Goal: Information Seeking & Learning: Learn about a topic

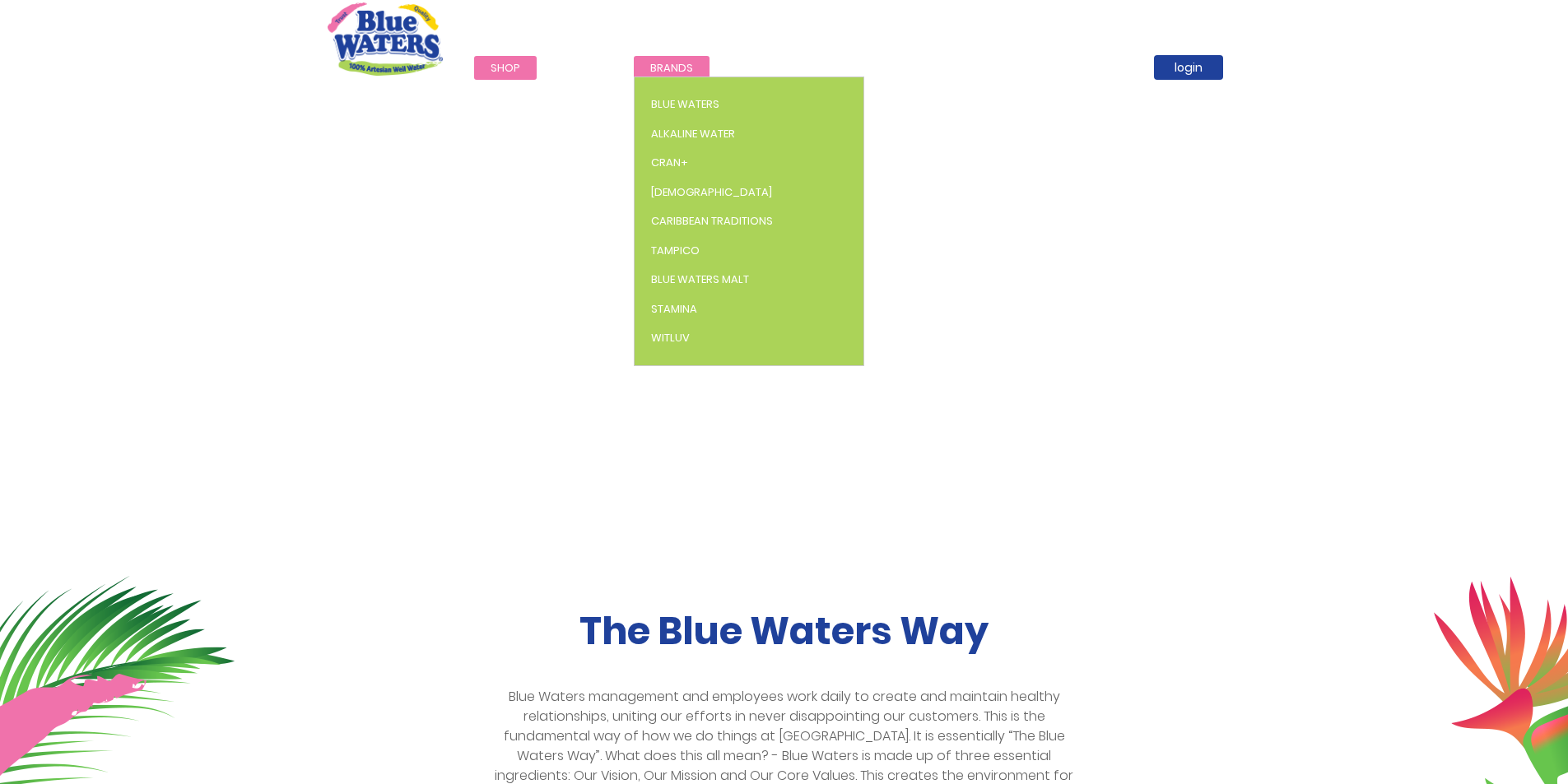
click at [678, 71] on span "Brands" at bounding box center [671, 68] width 42 height 15
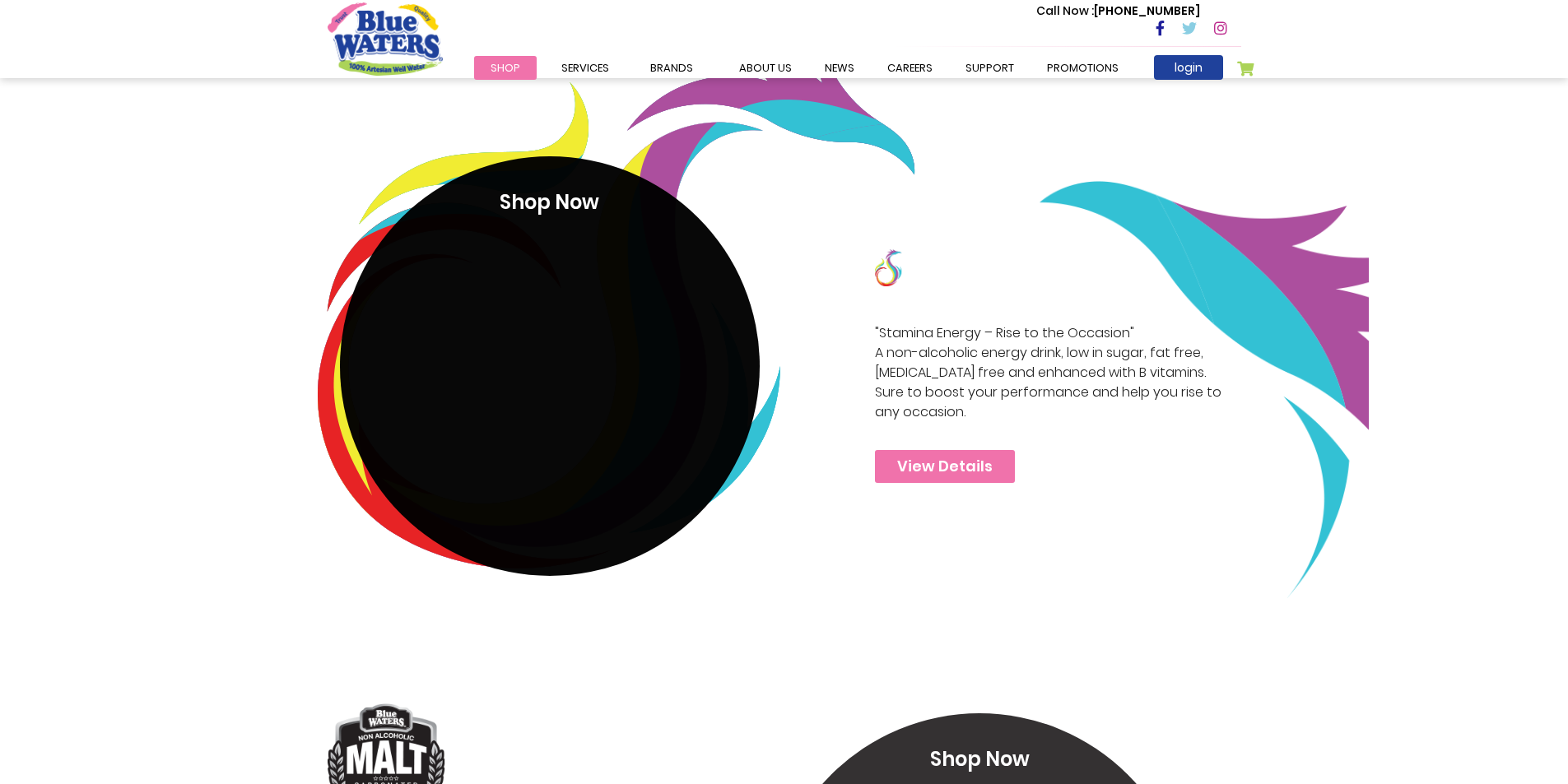
scroll to position [3212, 0]
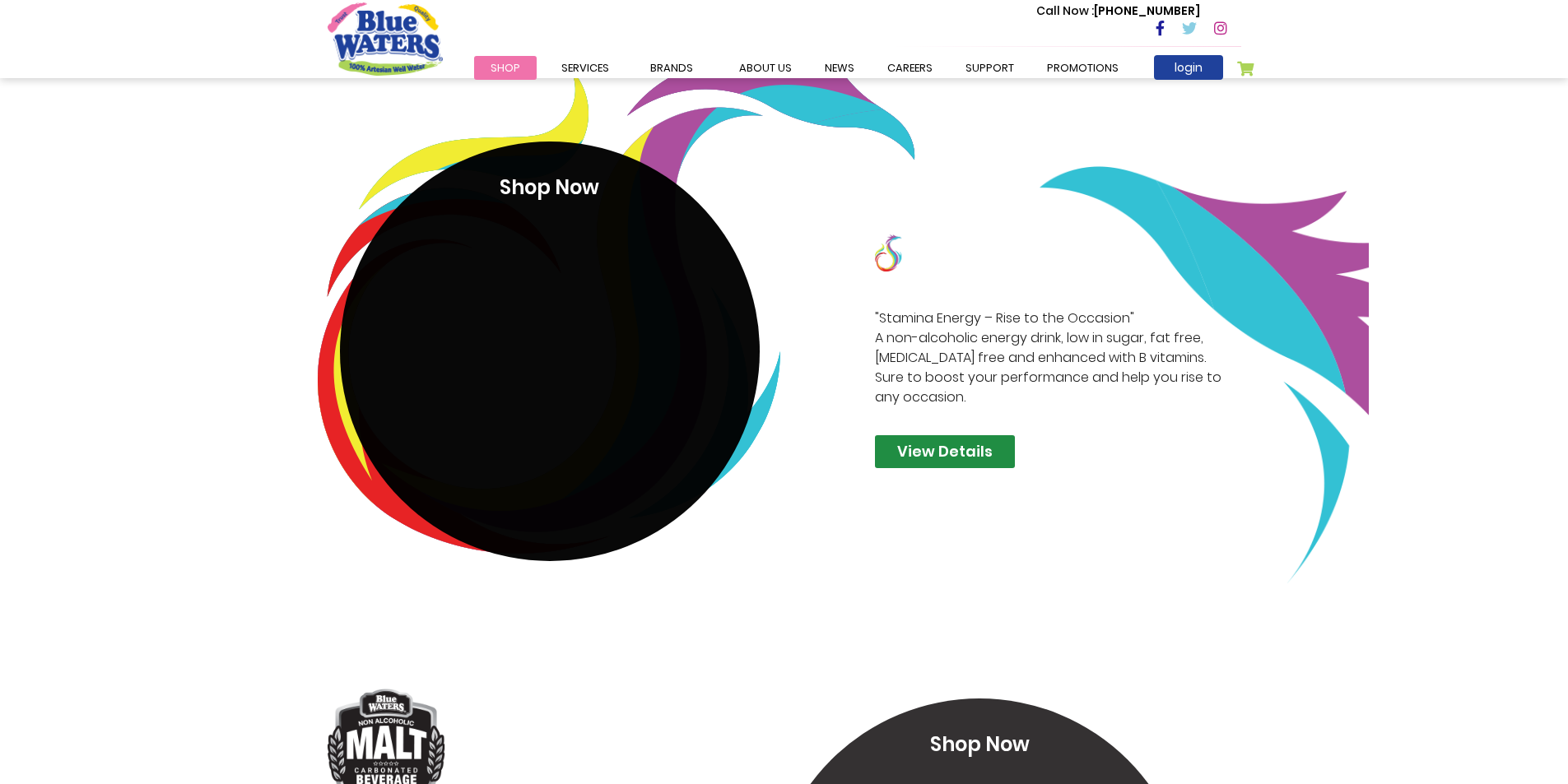
click at [939, 460] on link "View Details" at bounding box center [945, 451] width 140 height 33
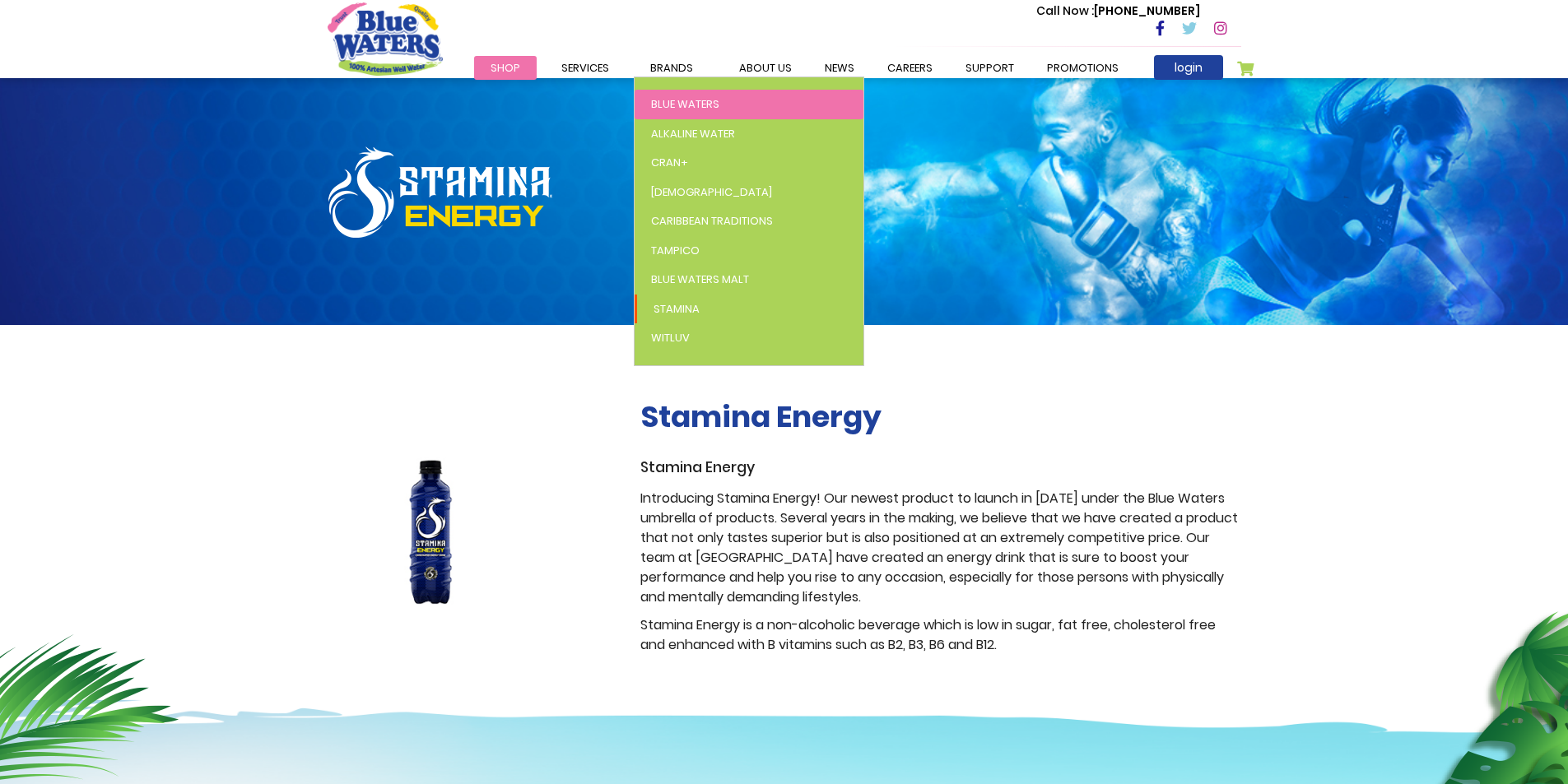
click at [688, 98] on span "Blue Waters" at bounding box center [685, 104] width 68 height 15
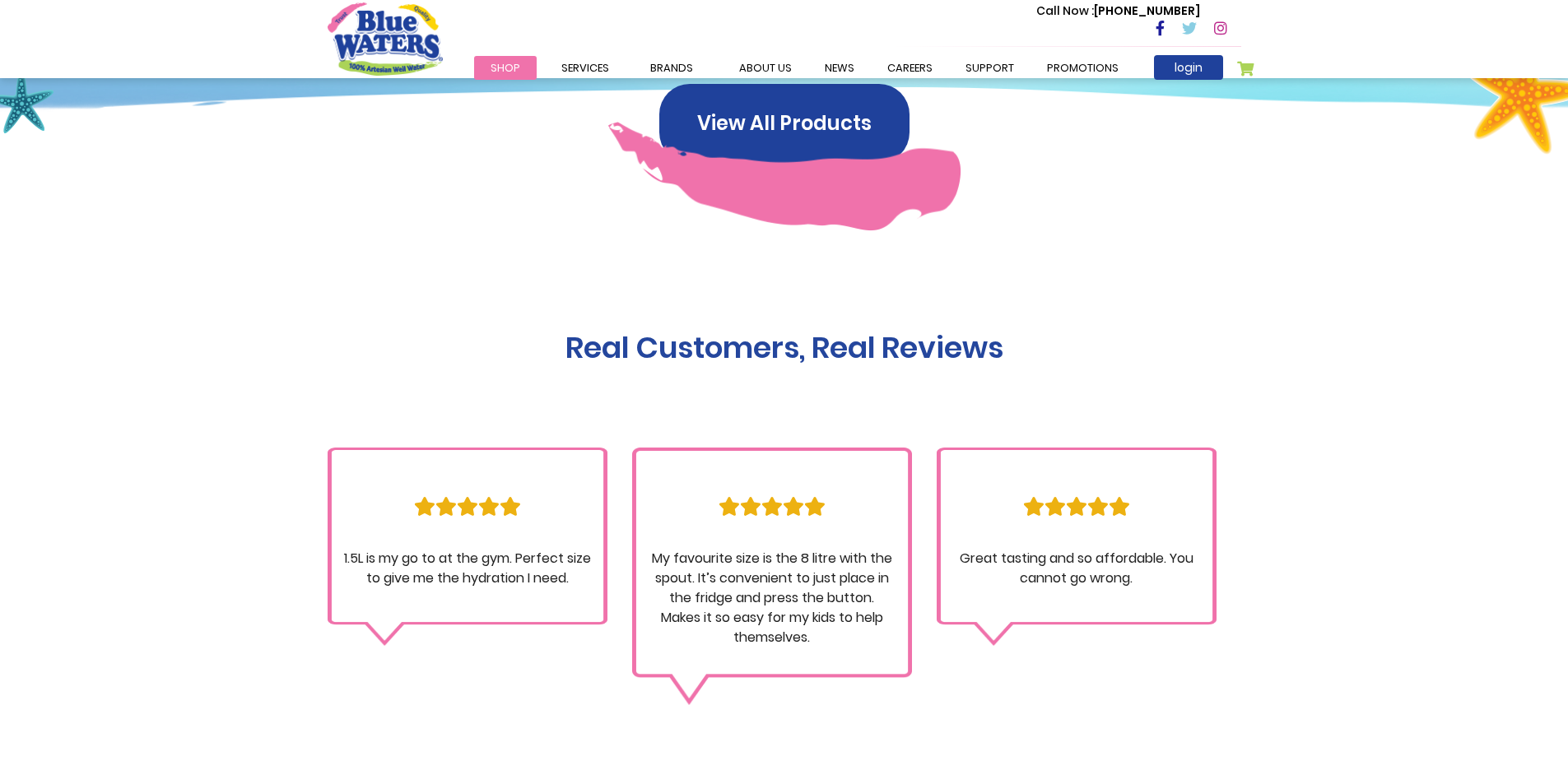
scroll to position [1481, 0]
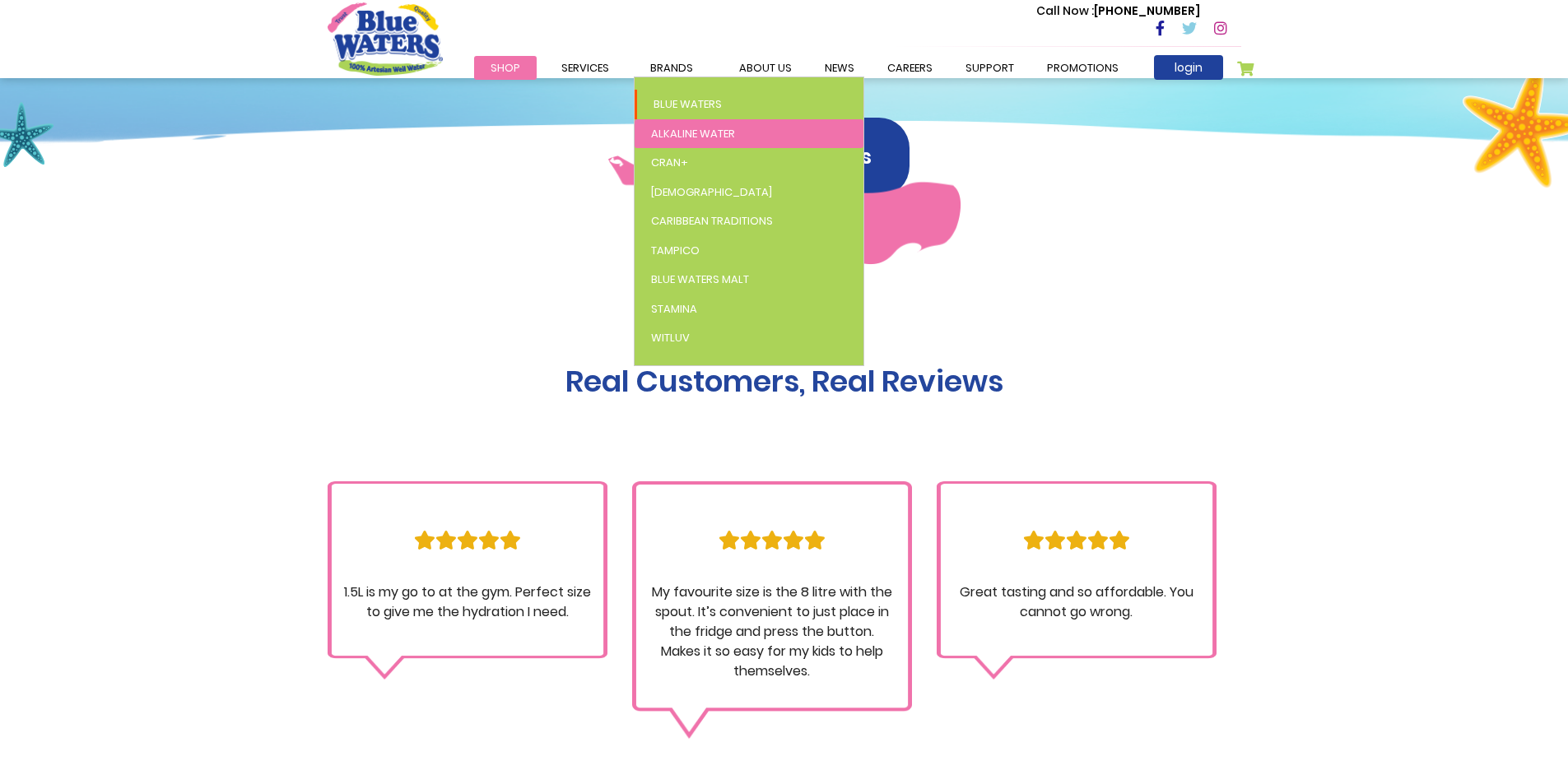
click at [680, 127] on span "Alkaline Water" at bounding box center [692, 133] width 84 height 15
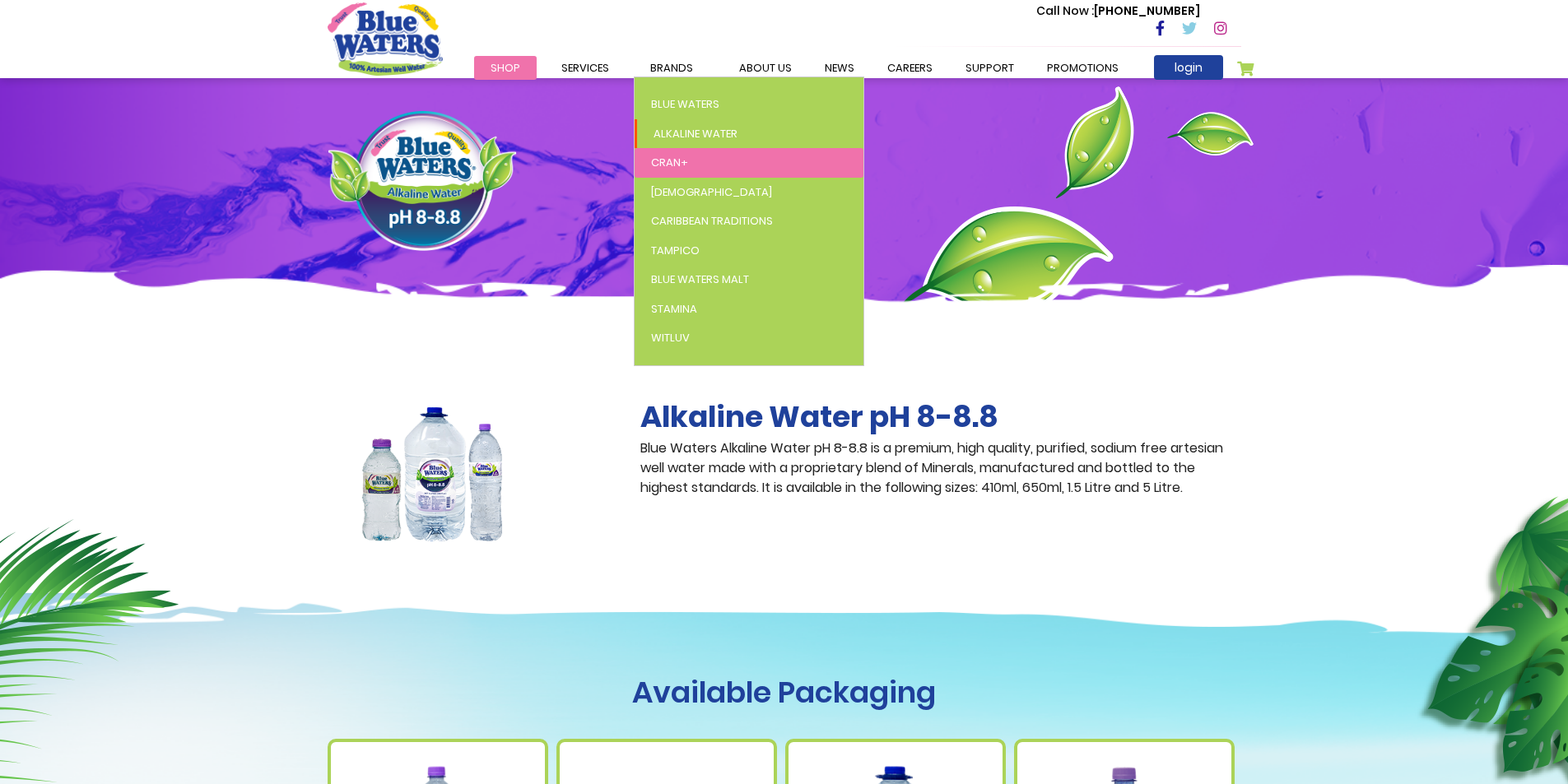
click at [671, 166] on span "Cran+" at bounding box center [669, 162] width 37 height 15
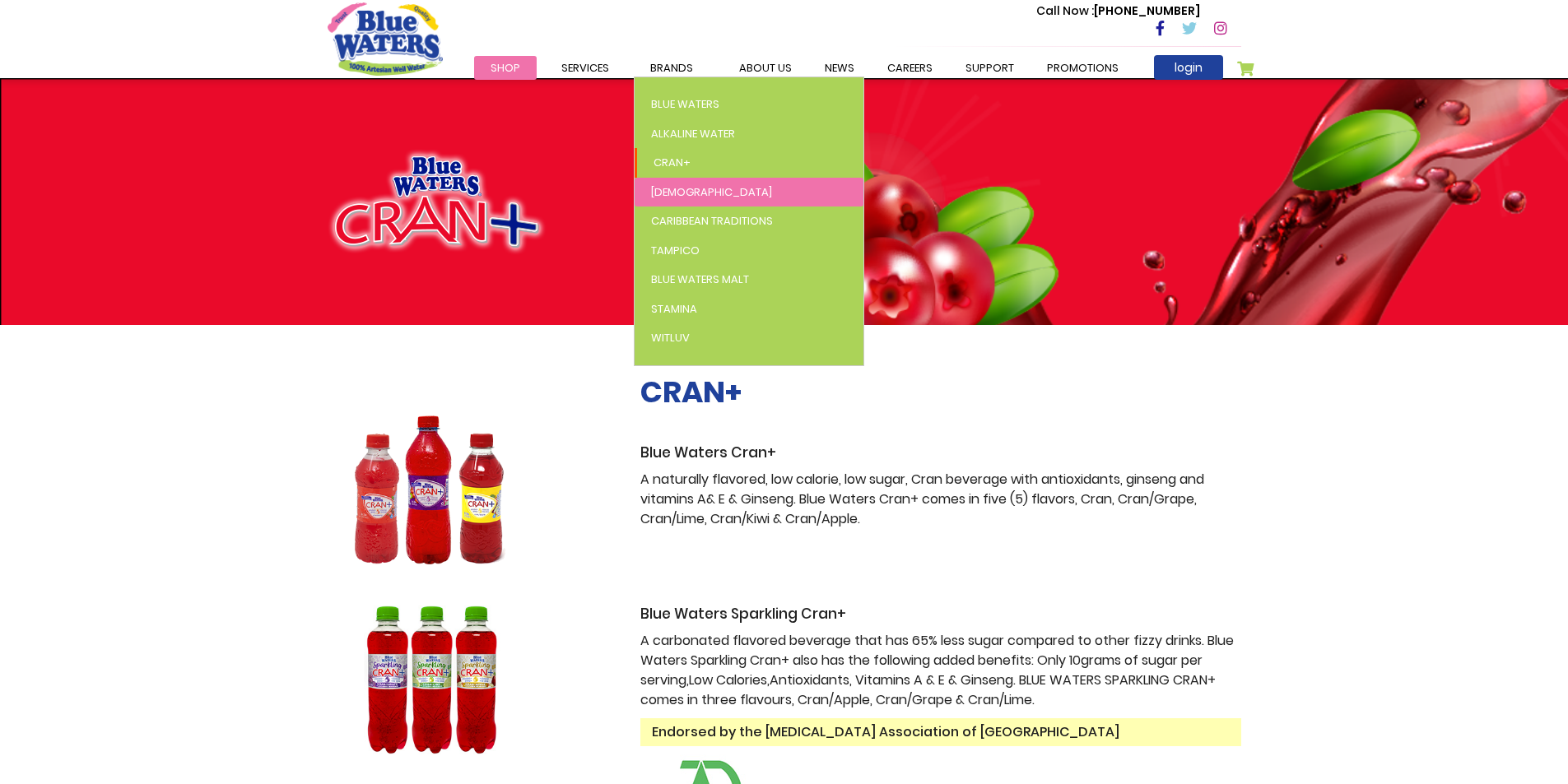
click at [669, 189] on span "[DEMOGRAPHIC_DATA]" at bounding box center [711, 192] width 121 height 15
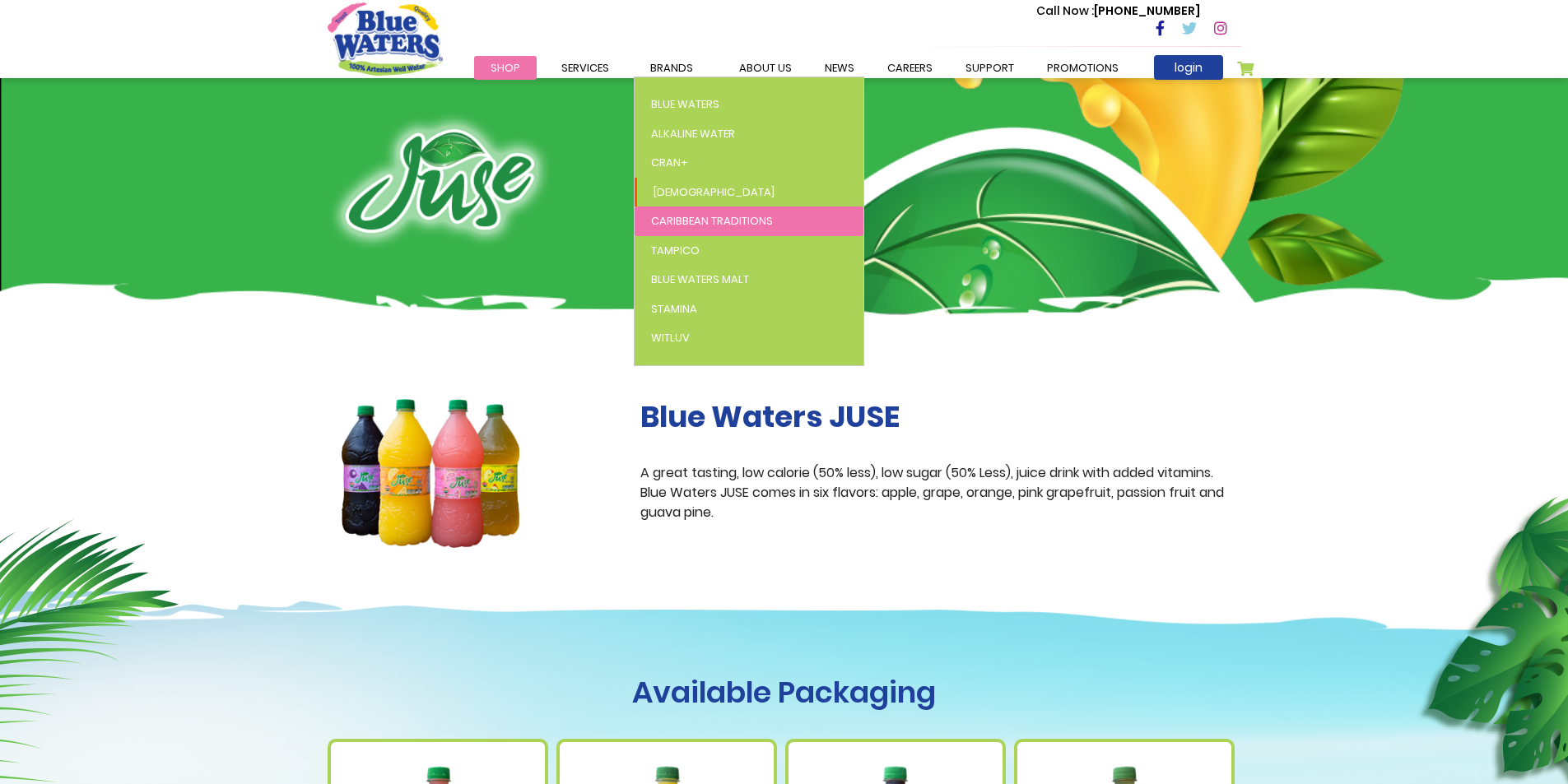
drag, startPoint x: 678, startPoint y: 223, endPoint x: 697, endPoint y: 225, distance: 19.1
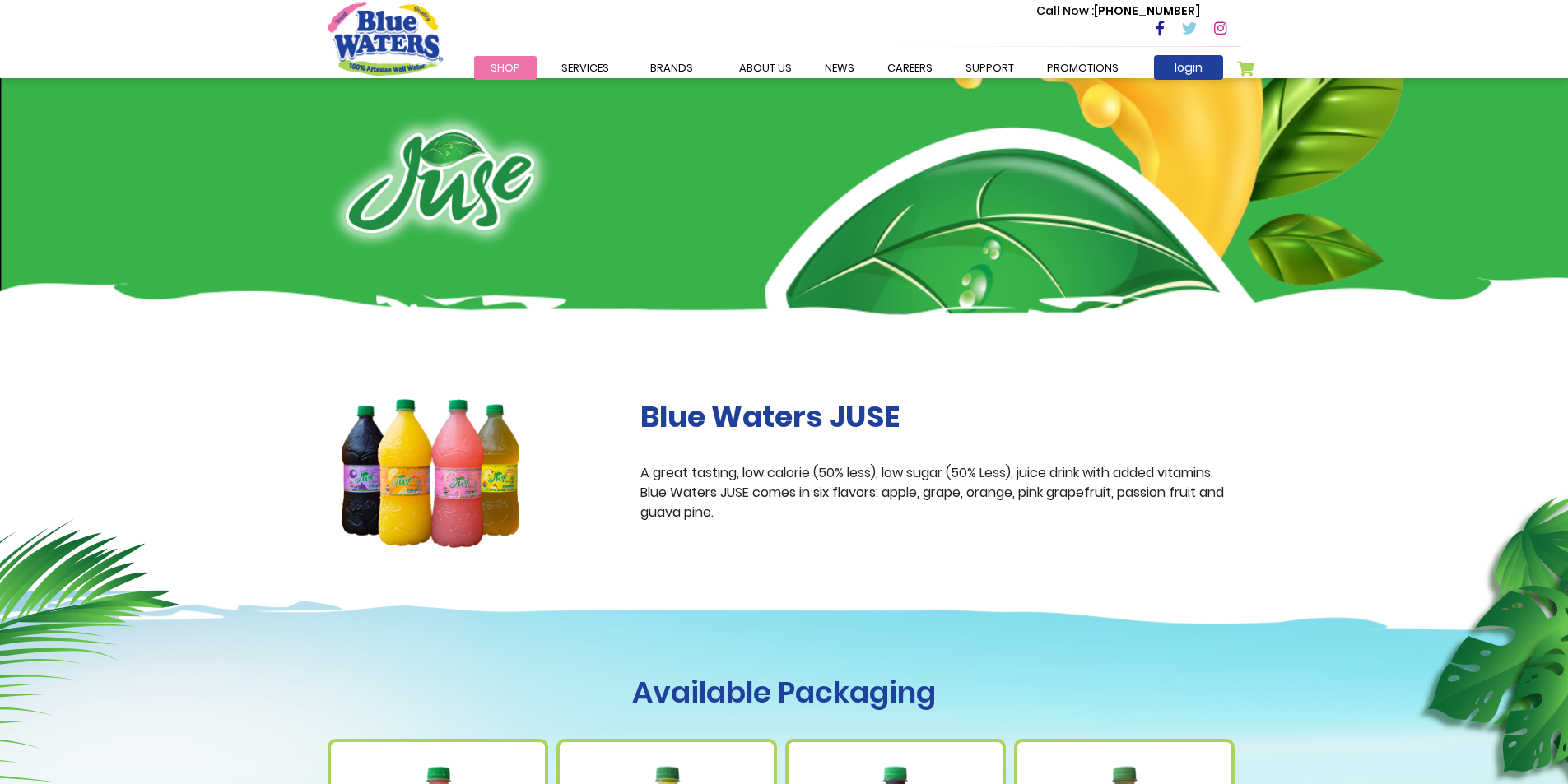
click at [0, 0] on span "Caribbean Traditions" at bounding box center [0, 0] width 0 height 0
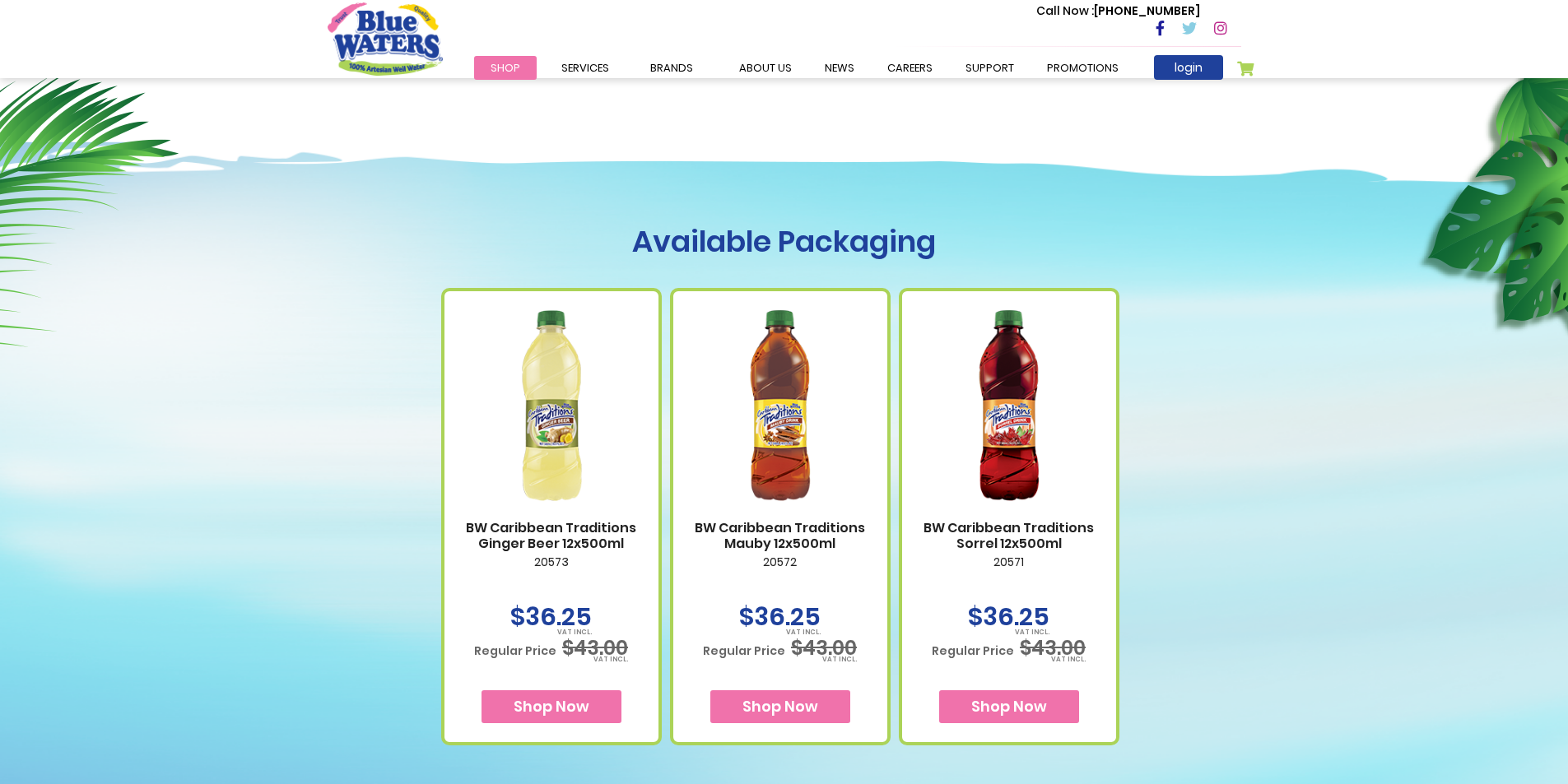
scroll to position [82, 0]
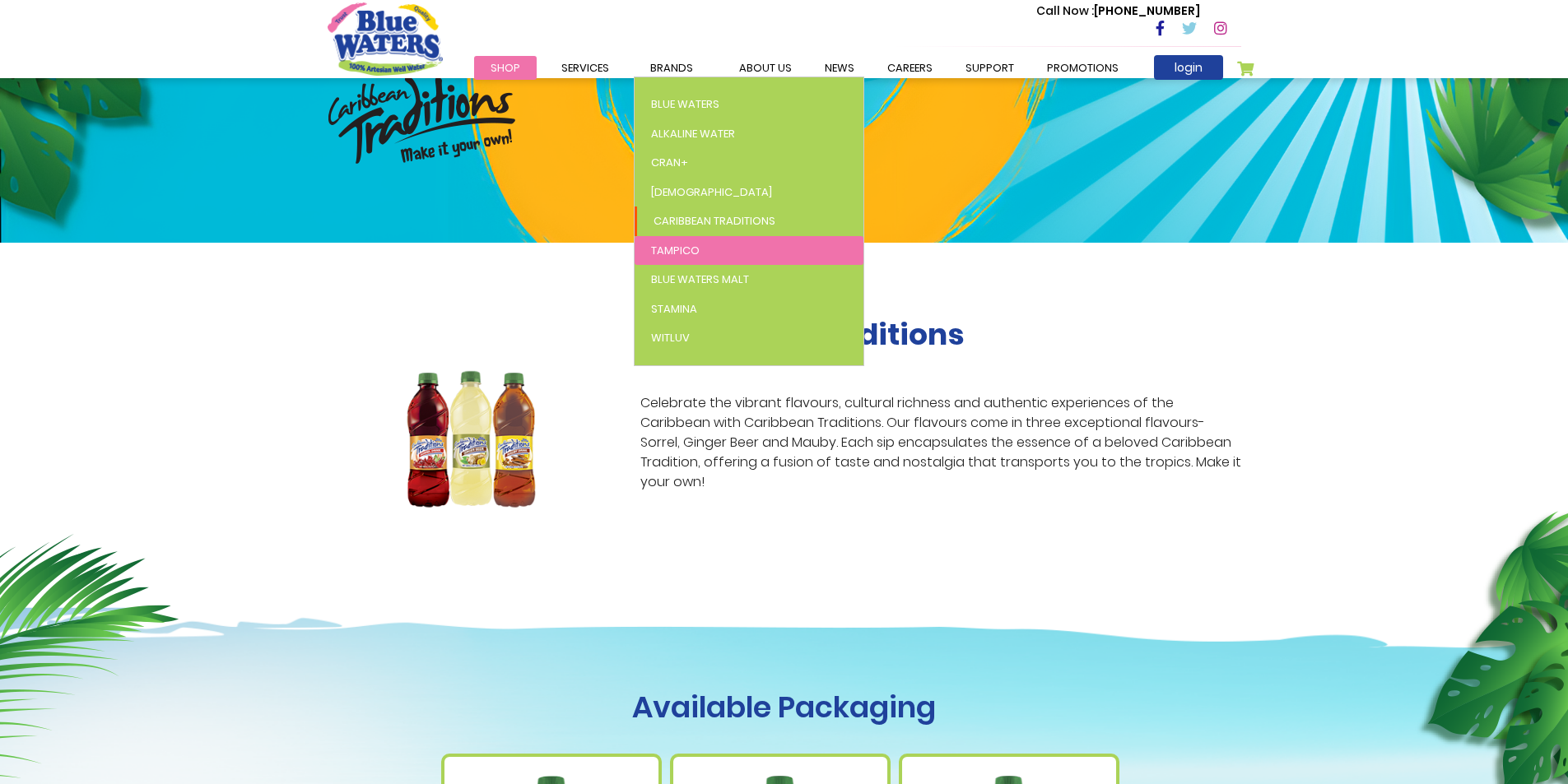
click at [676, 249] on span "Tampico" at bounding box center [674, 251] width 48 height 15
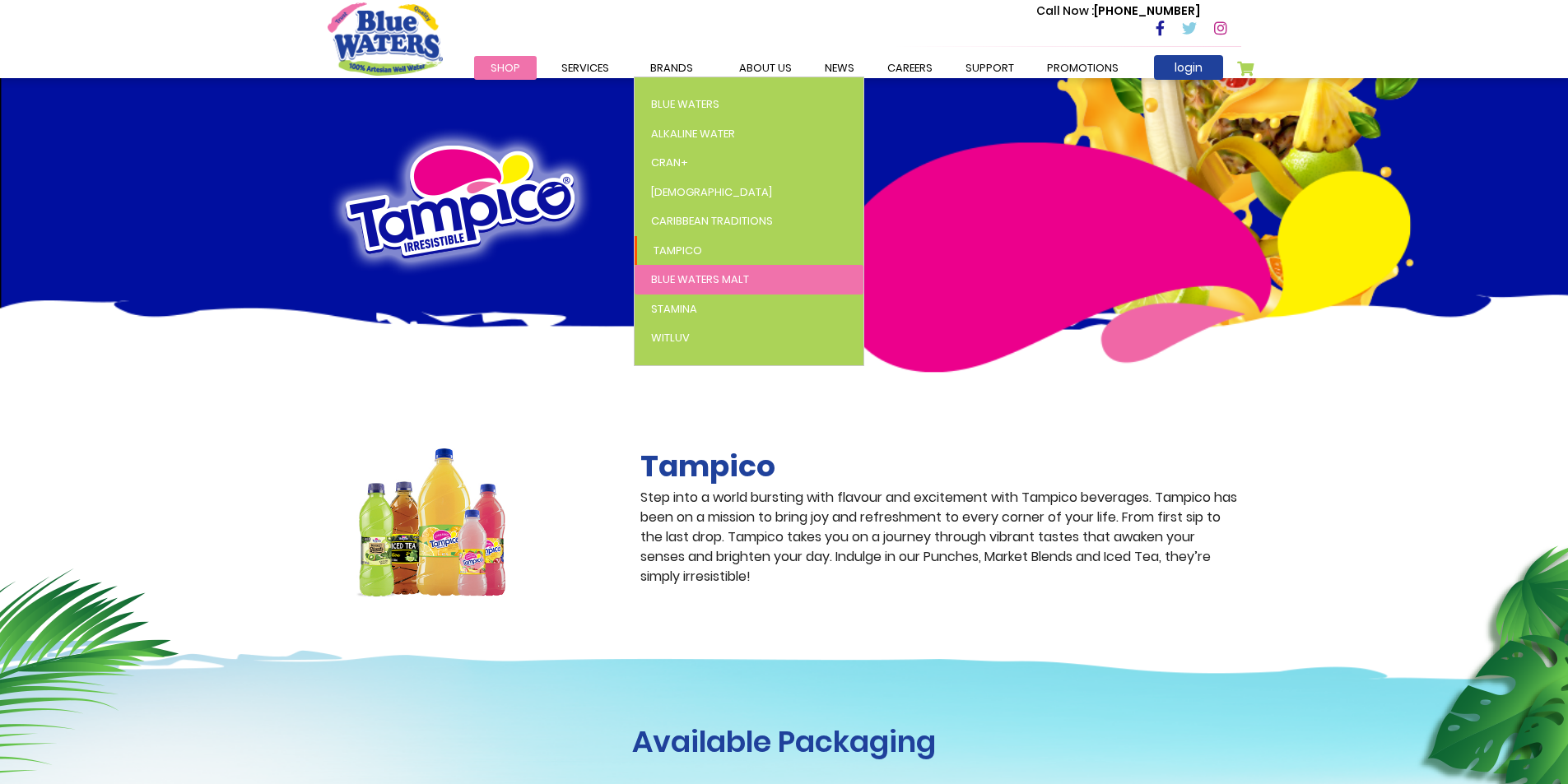
click at [689, 272] on span "Blue Waters Malt" at bounding box center [699, 279] width 98 height 15
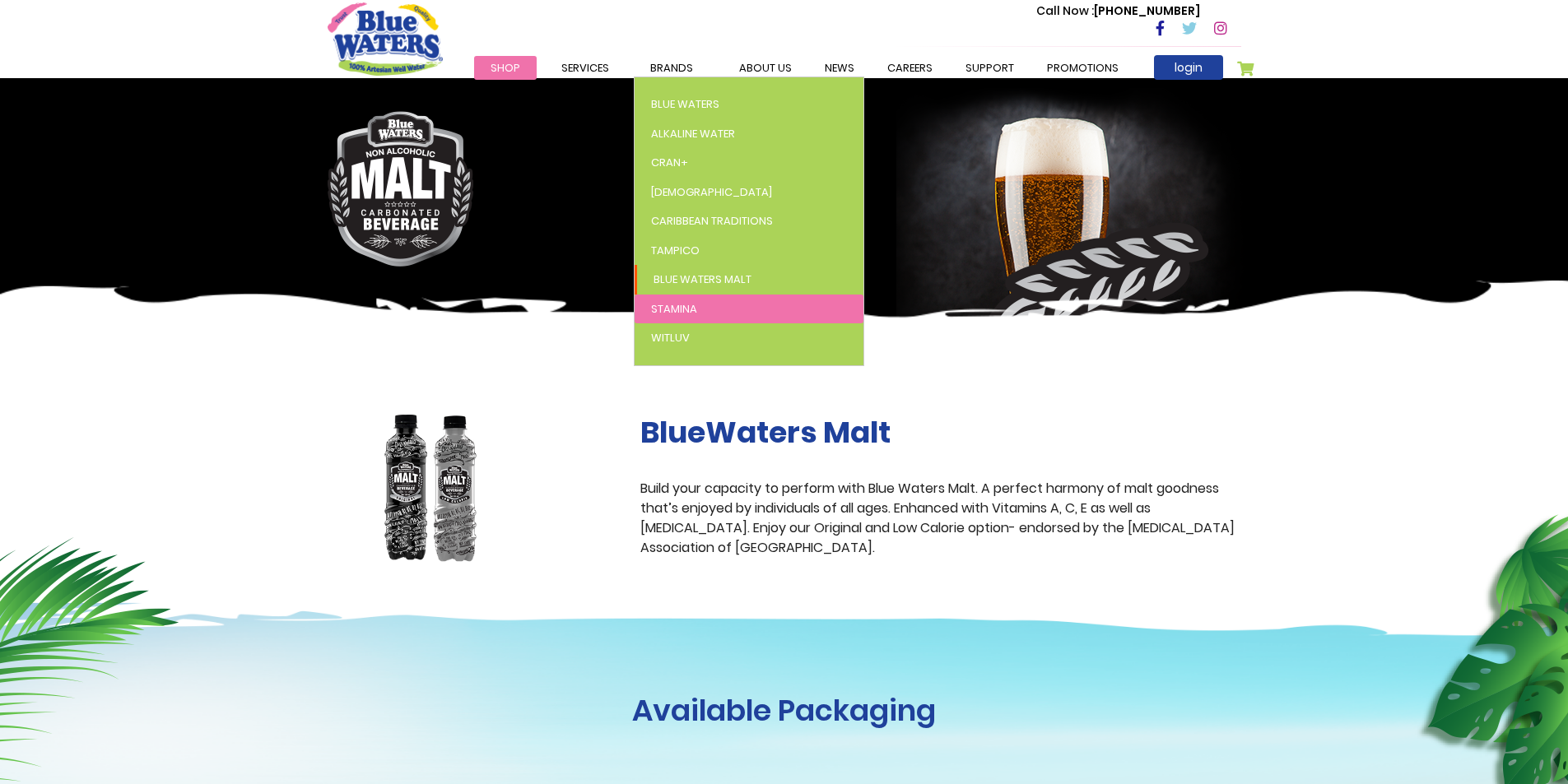
click at [675, 299] on link "Stamina" at bounding box center [748, 309] width 228 height 30
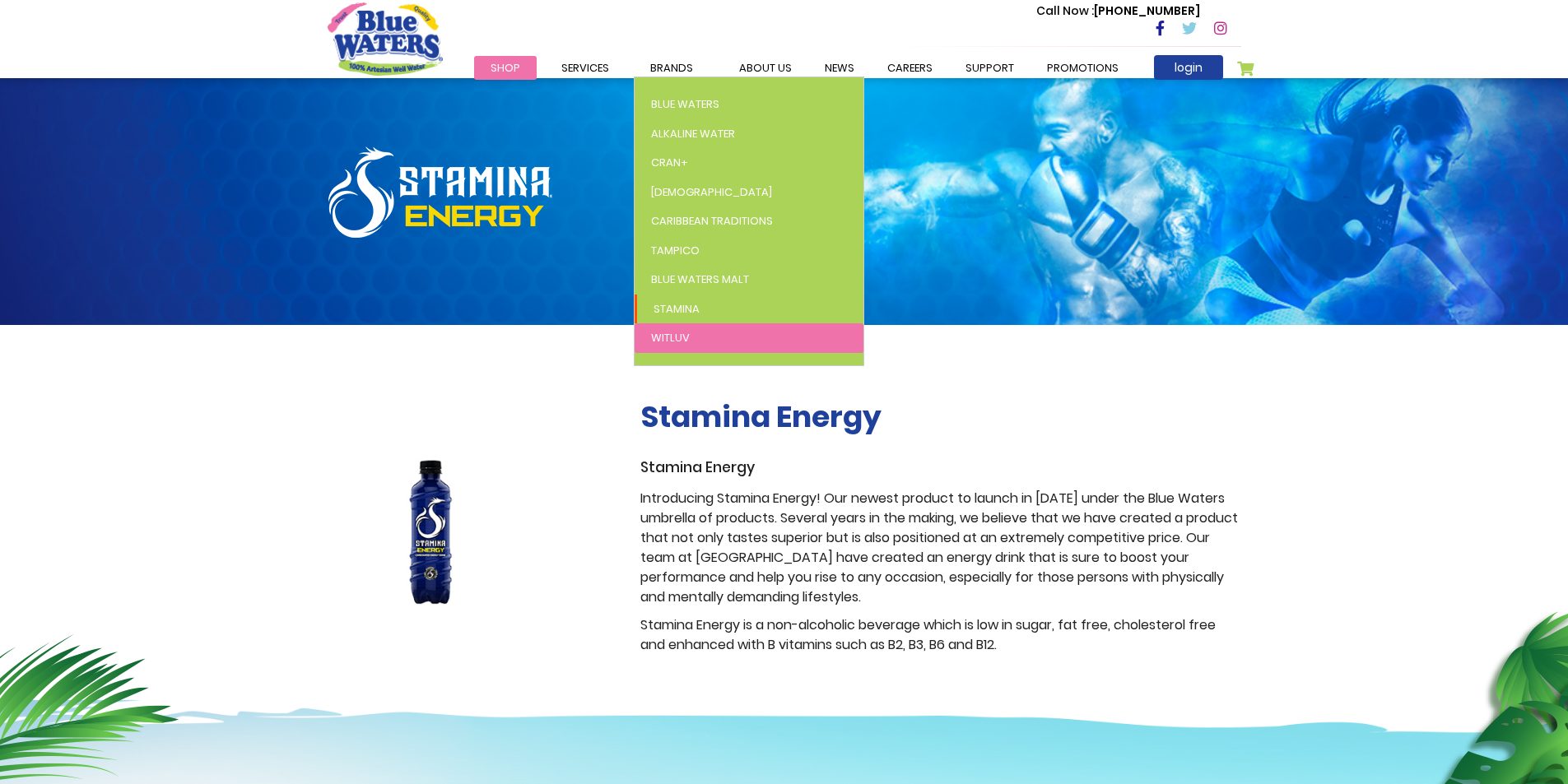
click at [673, 330] on span "WitLuv" at bounding box center [670, 337] width 39 height 15
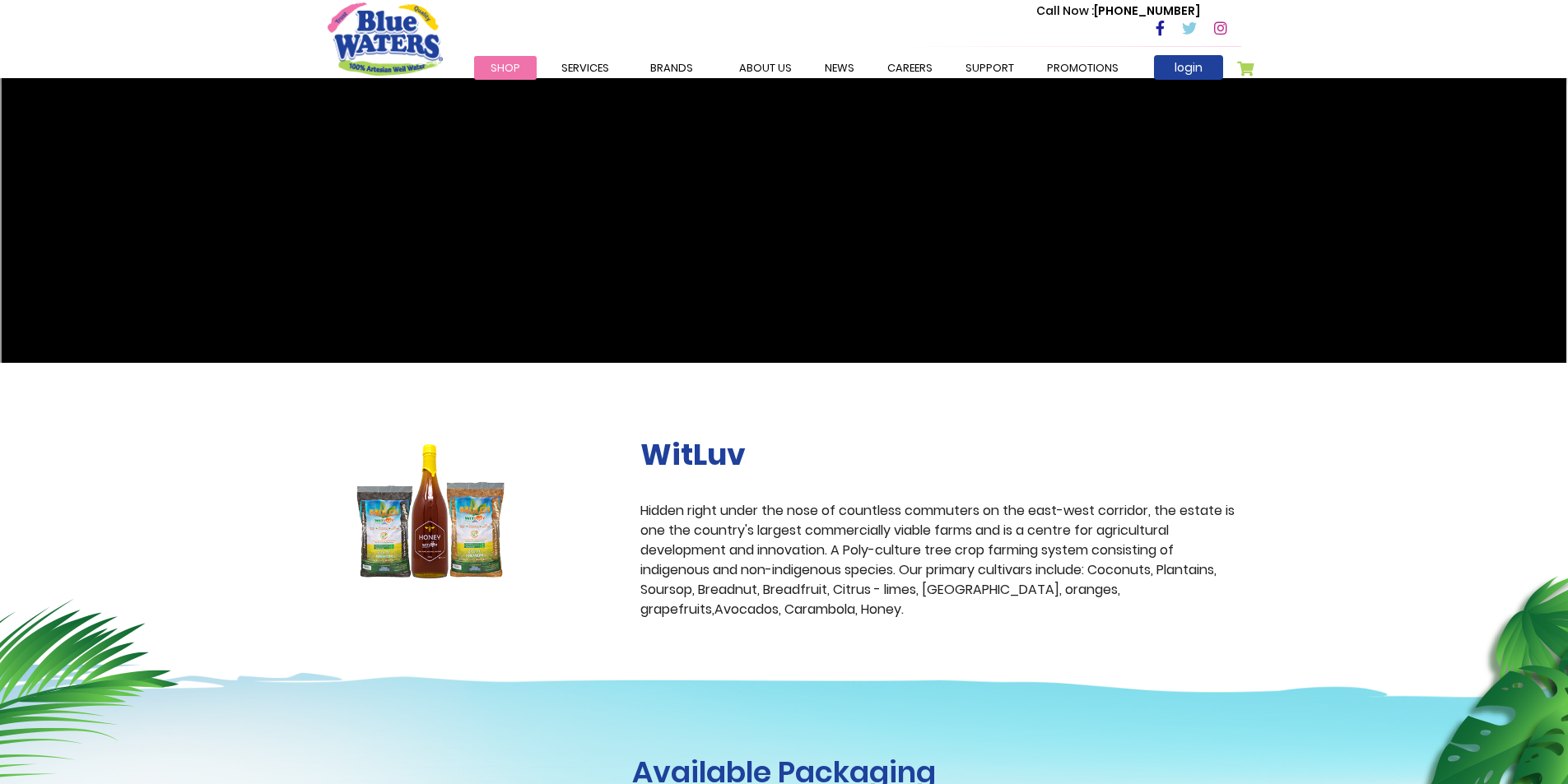
scroll to position [411, 0]
